Goal: Download file/media

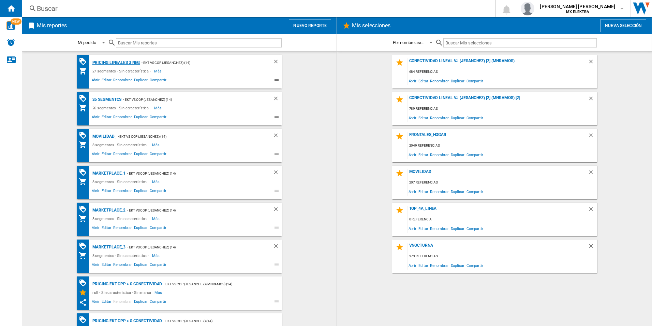
click at [112, 62] on div "Pricing lineales 3 neg" at bounding box center [115, 62] width 49 height 9
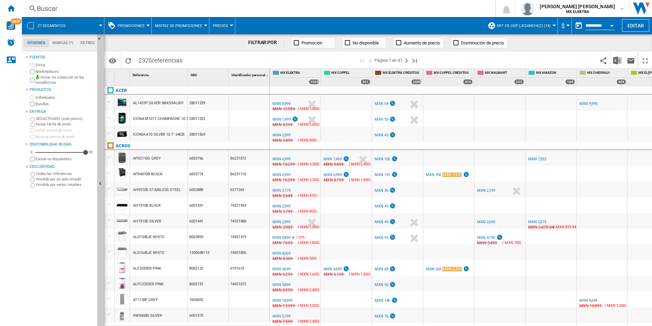
click at [58, 27] on span "27 segmentos" at bounding box center [52, 26] width 28 height 4
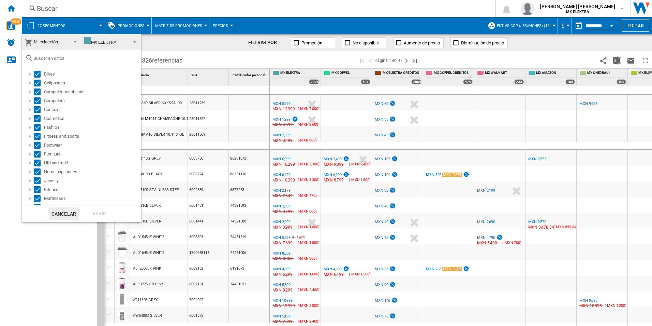
scroll to position [104, 0]
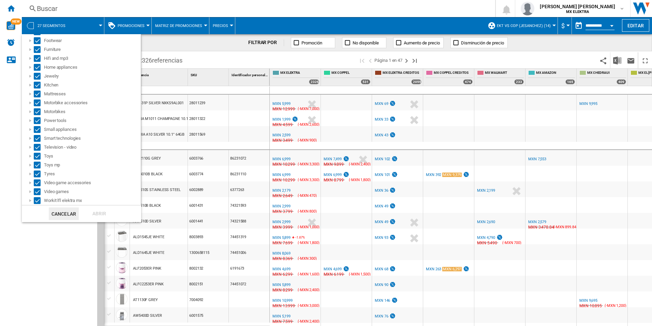
click at [210, 41] on md-backdrop at bounding box center [326, 163] width 652 height 326
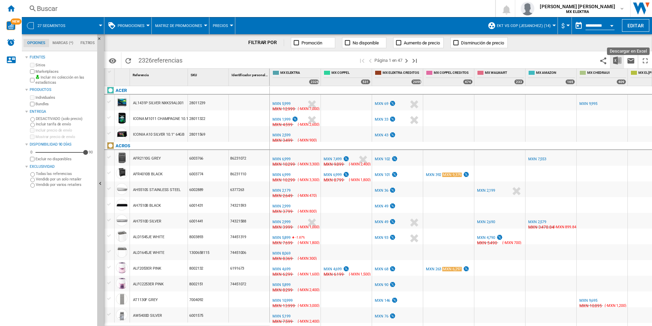
click at [617, 60] on img "Descargar en Excel" at bounding box center [618, 60] width 8 height 8
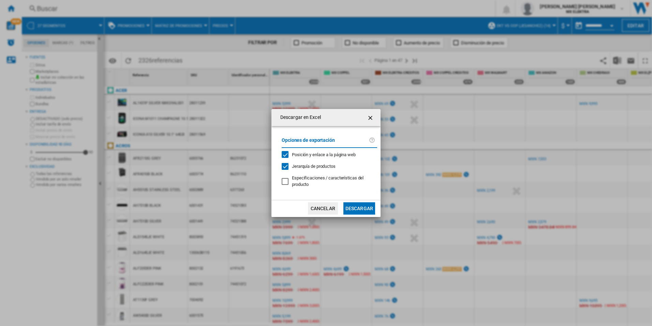
click at [350, 202] on button "Descargar" at bounding box center [360, 208] width 32 height 12
